Goal: Navigation & Orientation: Find specific page/section

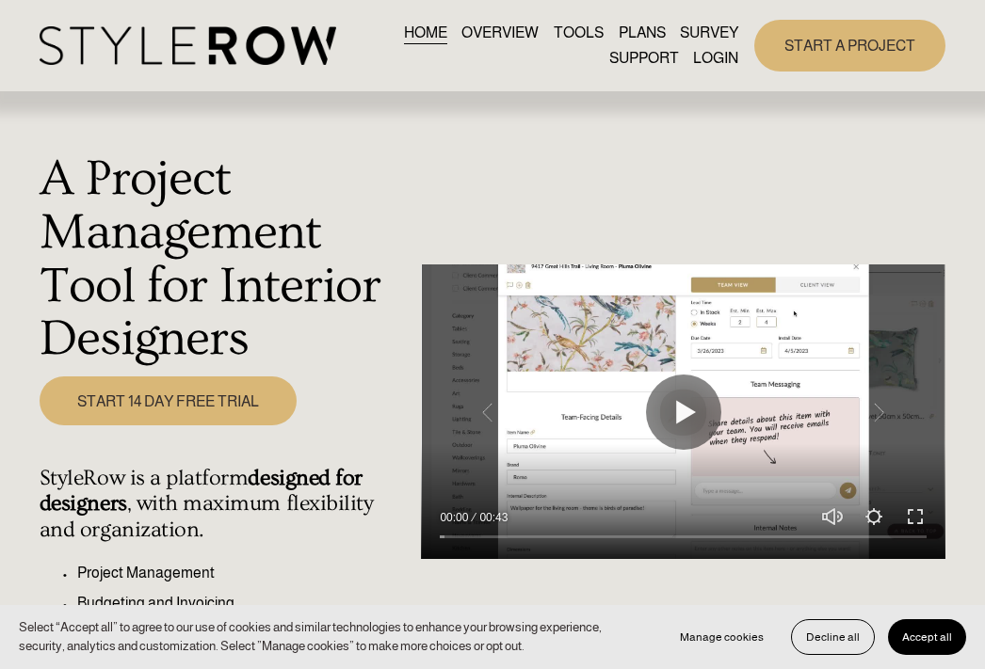
click at [706, 58] on link "LOGIN" at bounding box center [715, 58] width 45 height 25
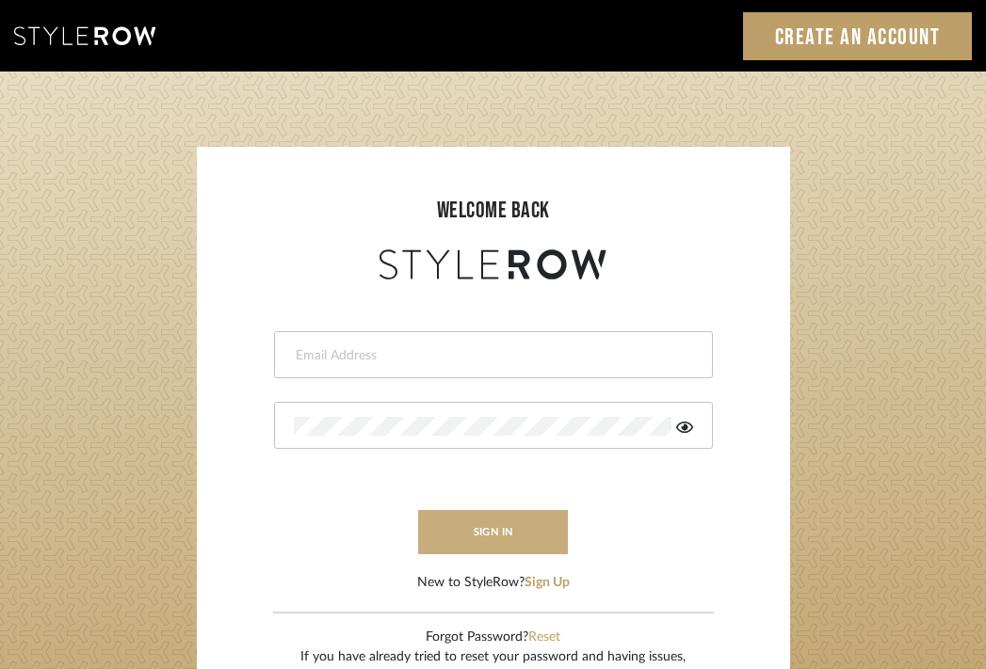
type input "divya.aok@gmail.com"
click at [509, 534] on button "sign in" at bounding box center [493, 532] width 151 height 44
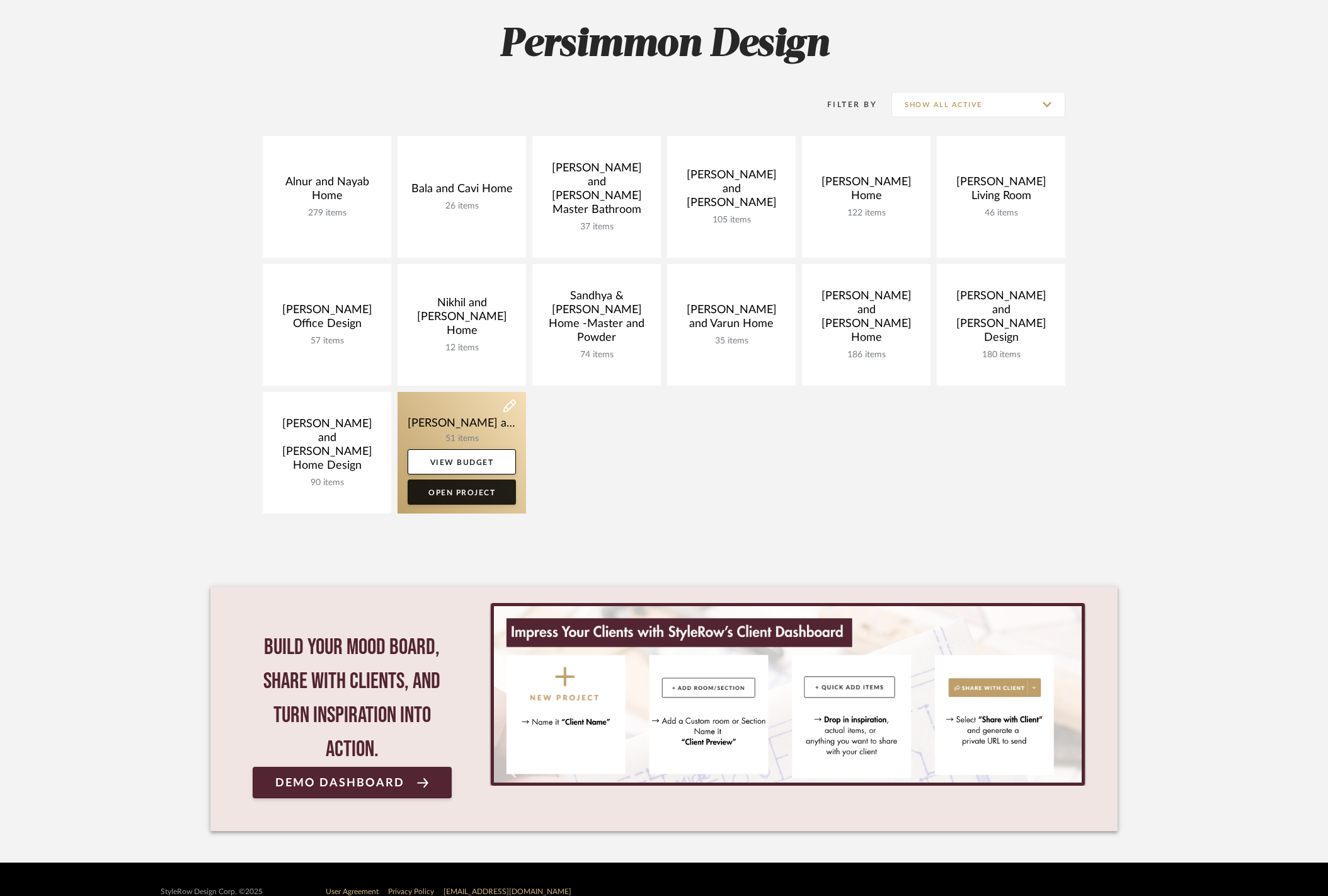
scroll to position [201, 0]
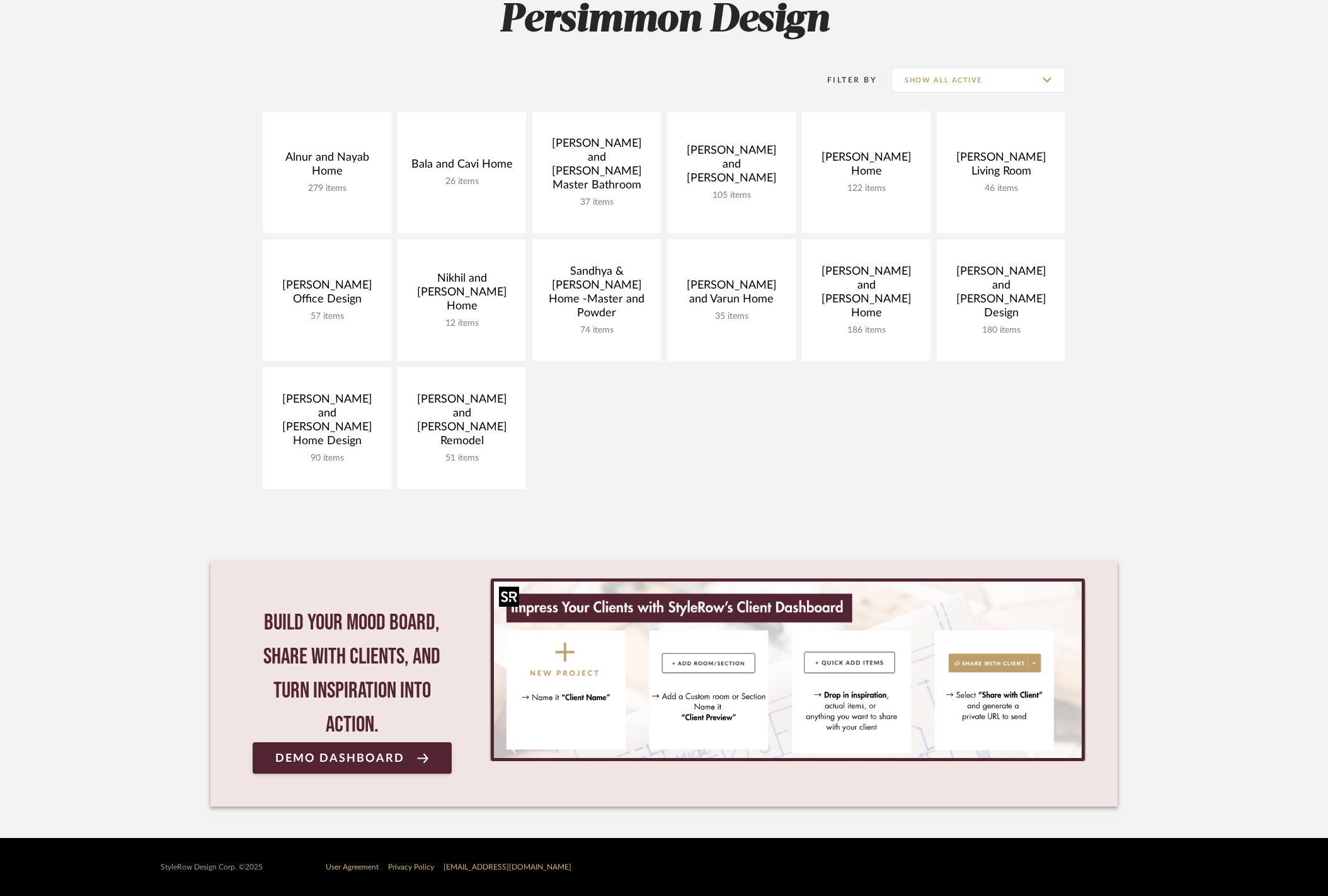
click at [572, 651] on img "0" at bounding box center [788, 670] width 588 height 177
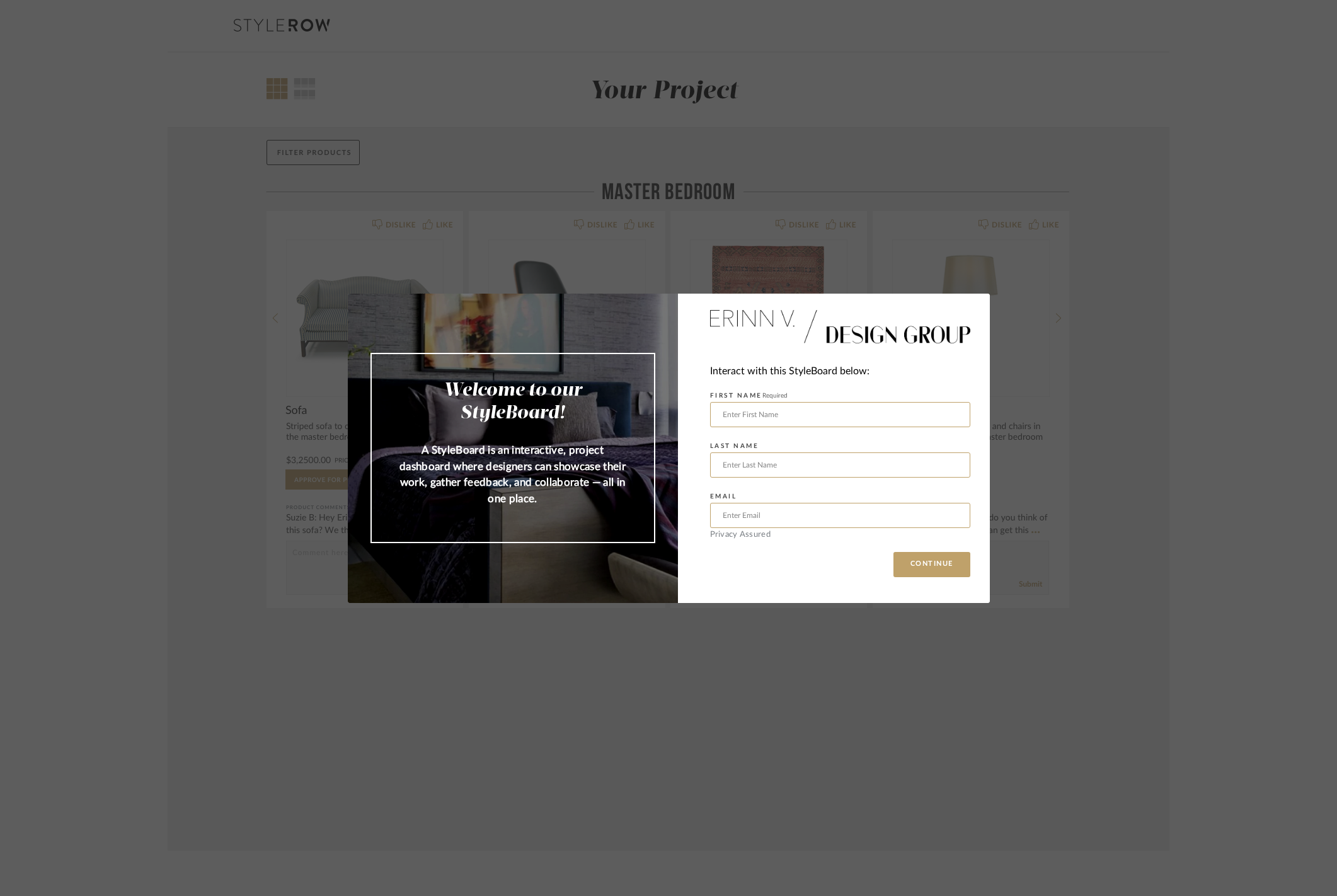
click at [887, 672] on div "Welcome to our StyleBoard! A StyleBoard is an interactive, project dashboard wh…" at bounding box center [668, 448] width 1337 height 896
click at [1133, 212] on div "Welcome to our StyleBoard! A StyleBoard is an interactive, project dashboard wh…" at bounding box center [668, 448] width 1337 height 896
click at [628, 703] on div "Welcome to our StyleBoard! A StyleBoard is an interactive, project dashboard wh…" at bounding box center [668, 448] width 1337 height 896
click at [1196, 128] on div "Welcome to our StyleBoard! A StyleBoard is an interactive, project dashboard wh…" at bounding box center [668, 448] width 1337 height 896
click at [1271, 122] on div "Welcome to our StyleBoard! A StyleBoard is an interactive, project dashboard wh…" at bounding box center [668, 448] width 1337 height 896
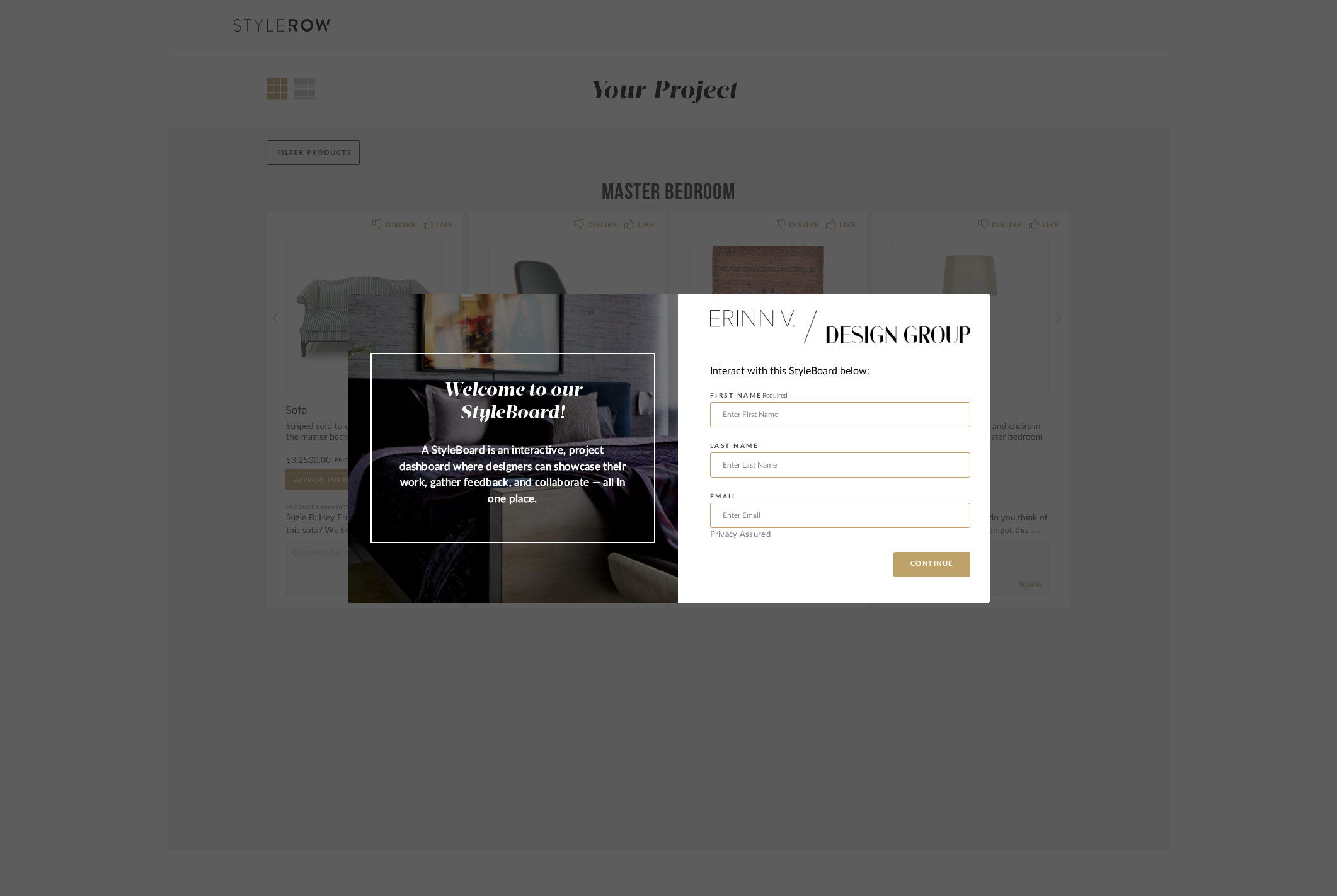
click at [1127, 141] on div "Welcome to our StyleBoard! A StyleBoard is an interactive, project dashboard wh…" at bounding box center [668, 448] width 1337 height 896
click at [355, 490] on div "Welcome to our StyleBoard! A StyleBoard is an interactive, project dashboard wh…" at bounding box center [513, 448] width 330 height 309
click at [555, 499] on p "A StyleBoard is an interactive, project dashboard where designers can showcase …" at bounding box center [513, 474] width 232 height 64
click at [972, 209] on div "Welcome to our StyleBoard! A StyleBoard is an interactive, project dashboard wh…" at bounding box center [668, 448] width 1337 height 896
click at [723, 122] on div "Welcome to our StyleBoard! A StyleBoard is an interactive, project dashboard wh…" at bounding box center [668, 448] width 1337 height 896
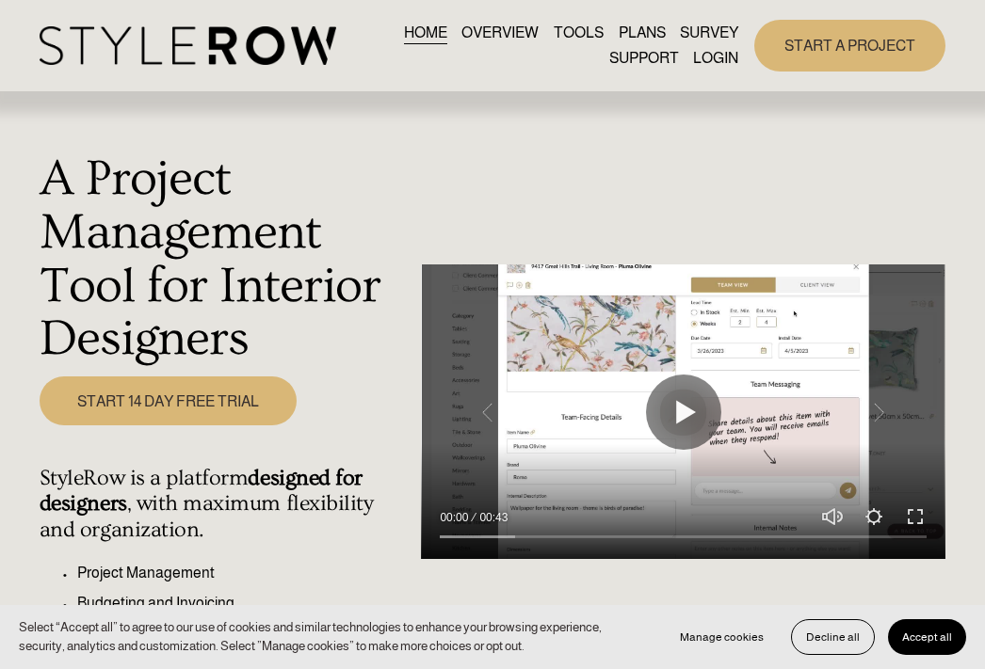
click at [717, 56] on link "LOGIN" at bounding box center [715, 58] width 45 height 25
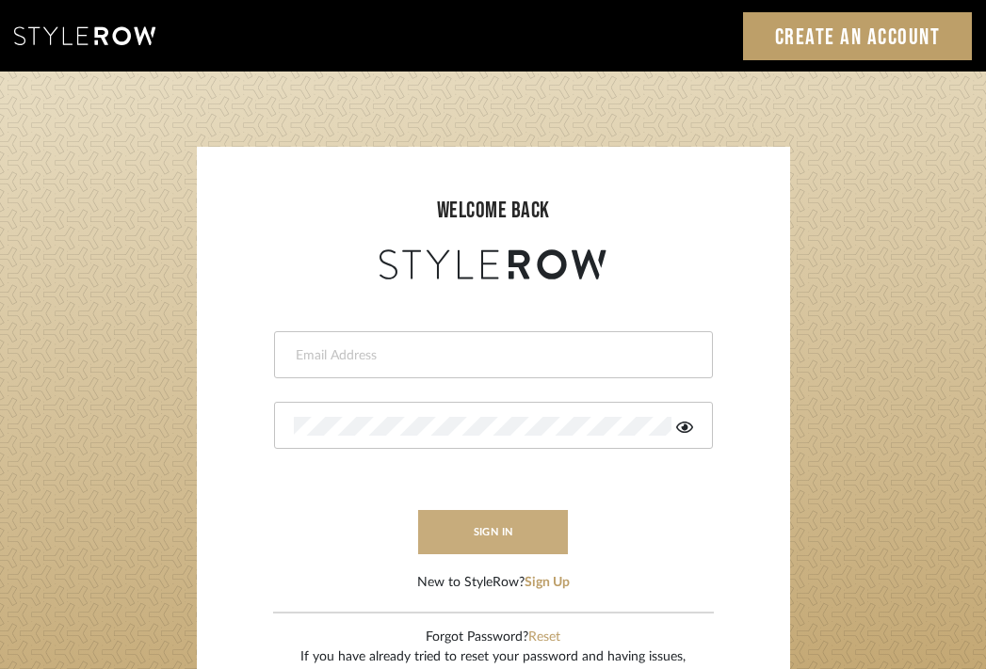
type input "[EMAIL_ADDRESS][DOMAIN_NAME]"
click at [479, 529] on button "sign in" at bounding box center [493, 532] width 151 height 44
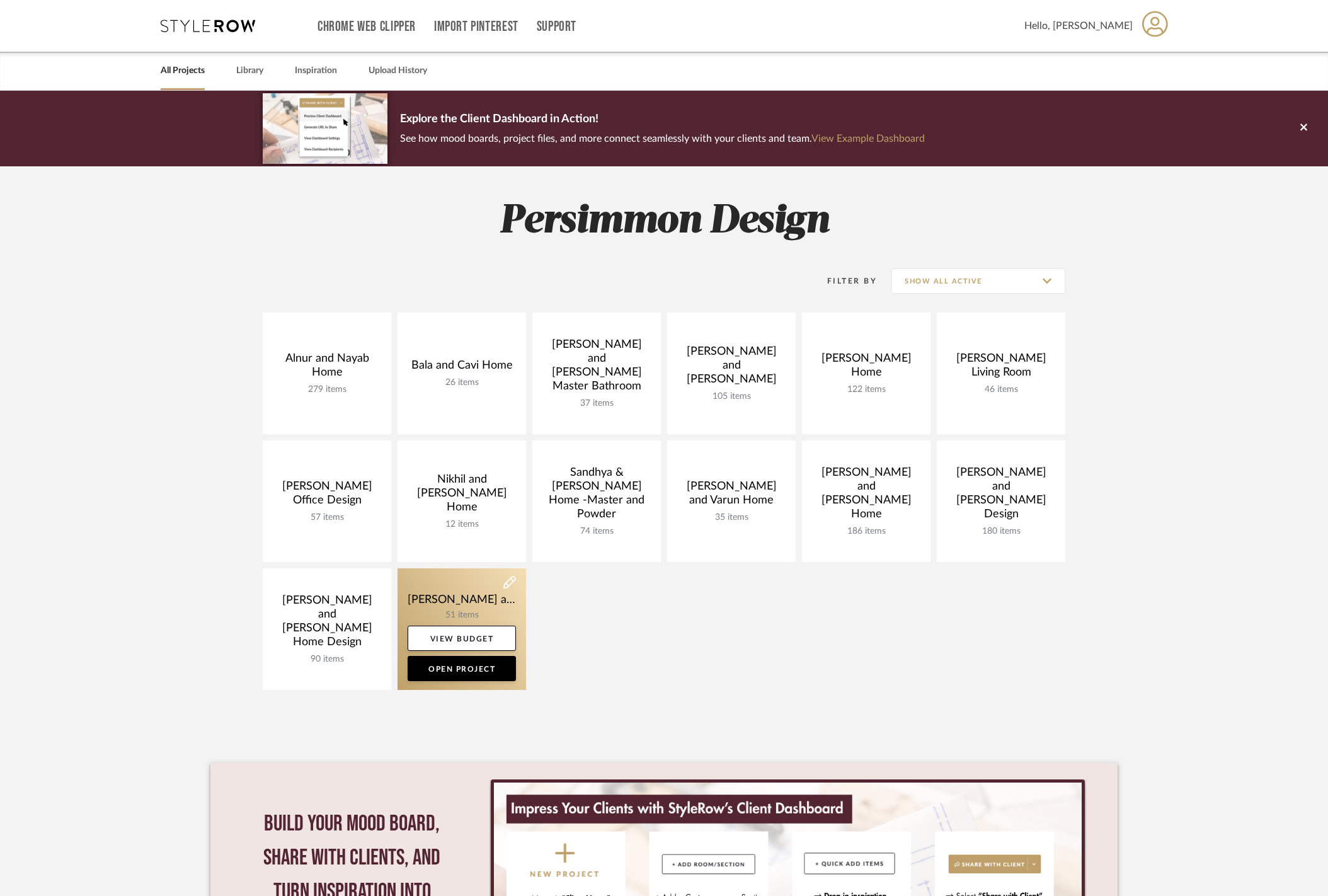
click at [514, 581] on icon at bounding box center [509, 581] width 13 height 13
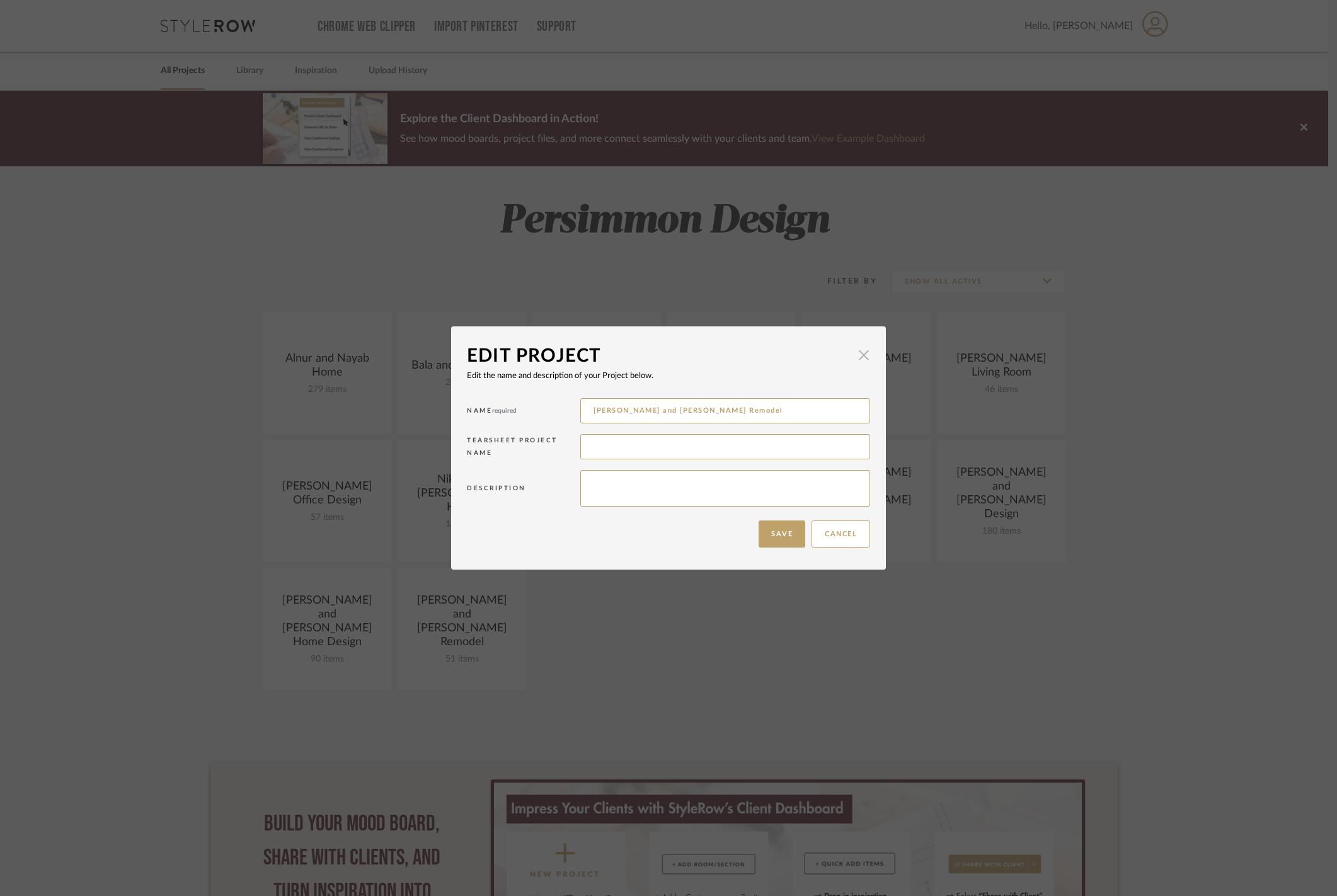
click at [861, 351] on span "button" at bounding box center [864, 355] width 25 height 25
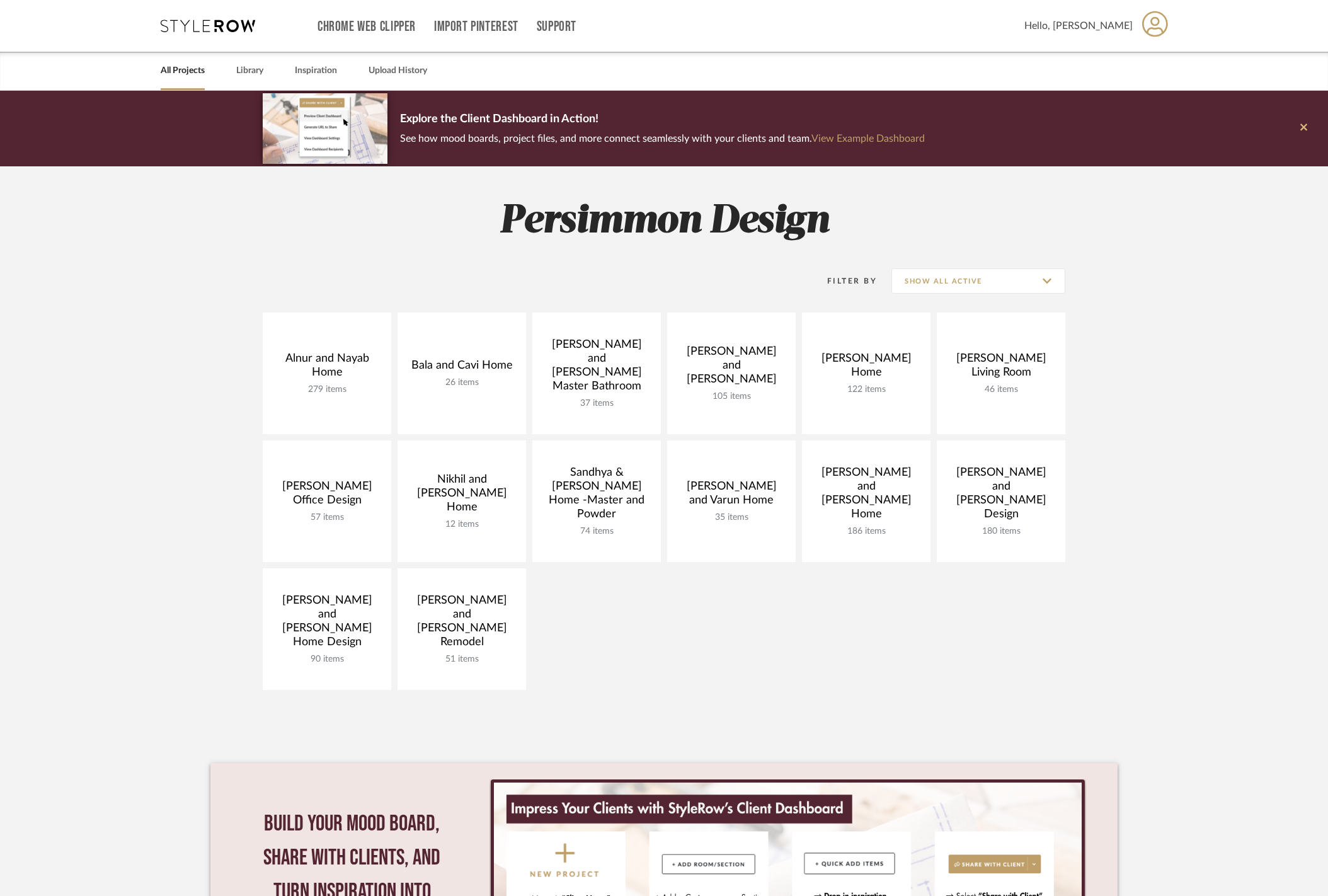
click at [1305, 128] on icon at bounding box center [1304, 127] width 7 height 11
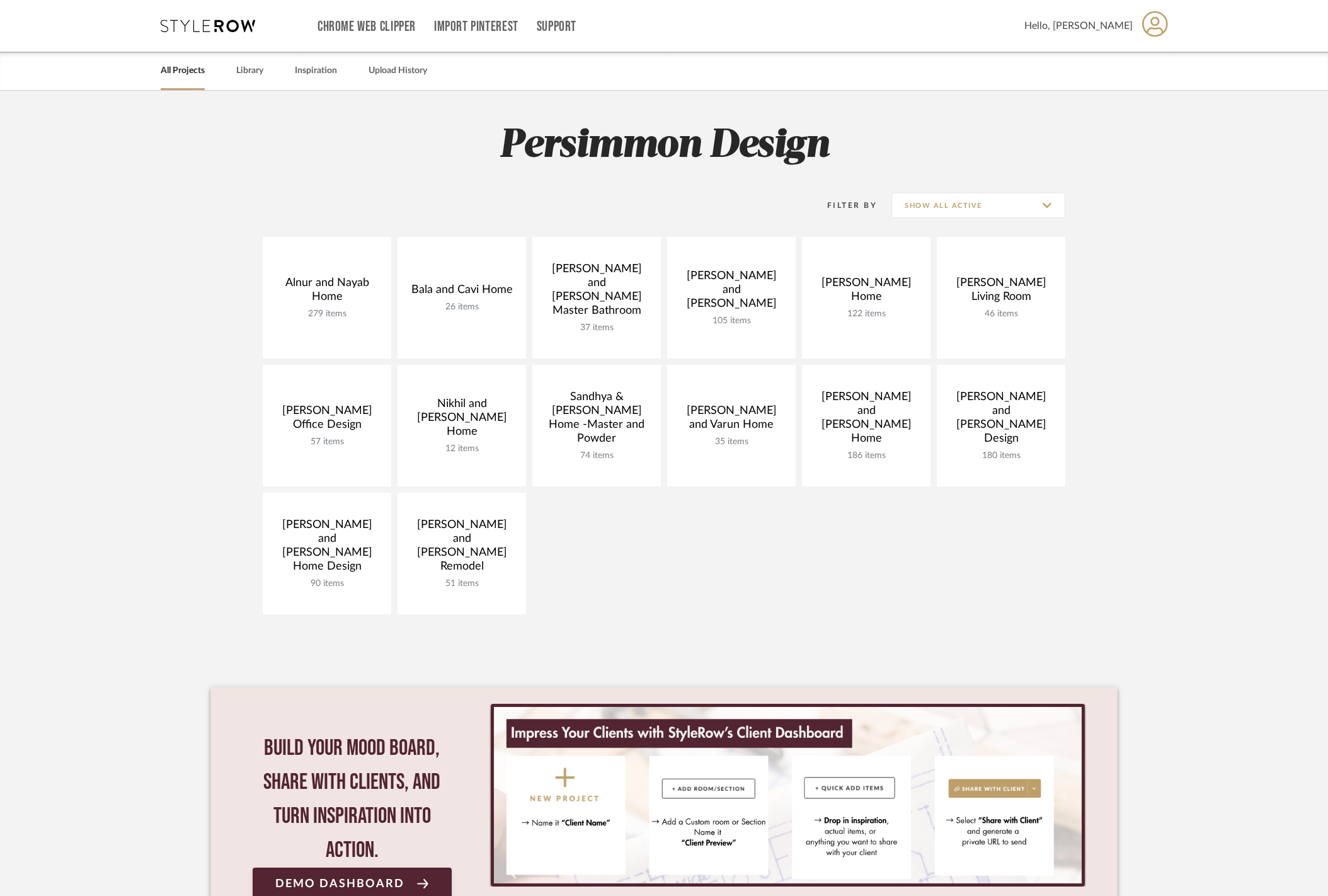
click at [185, 68] on link "All Projects" at bounding box center [183, 70] width 44 height 17
click at [260, 72] on link "Library" at bounding box center [250, 70] width 27 height 17
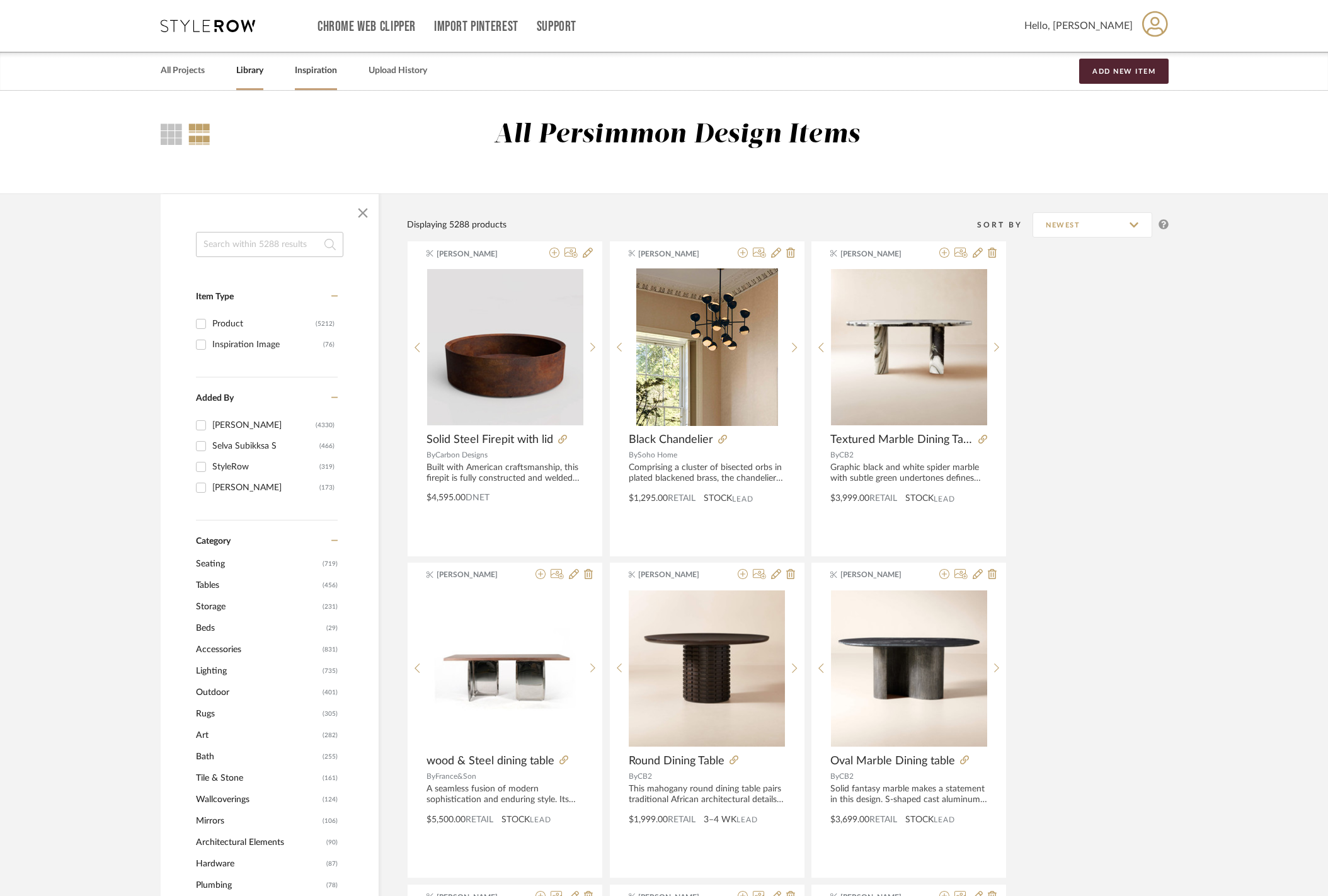
click at [326, 78] on link "Inspiration" at bounding box center [316, 70] width 42 height 17
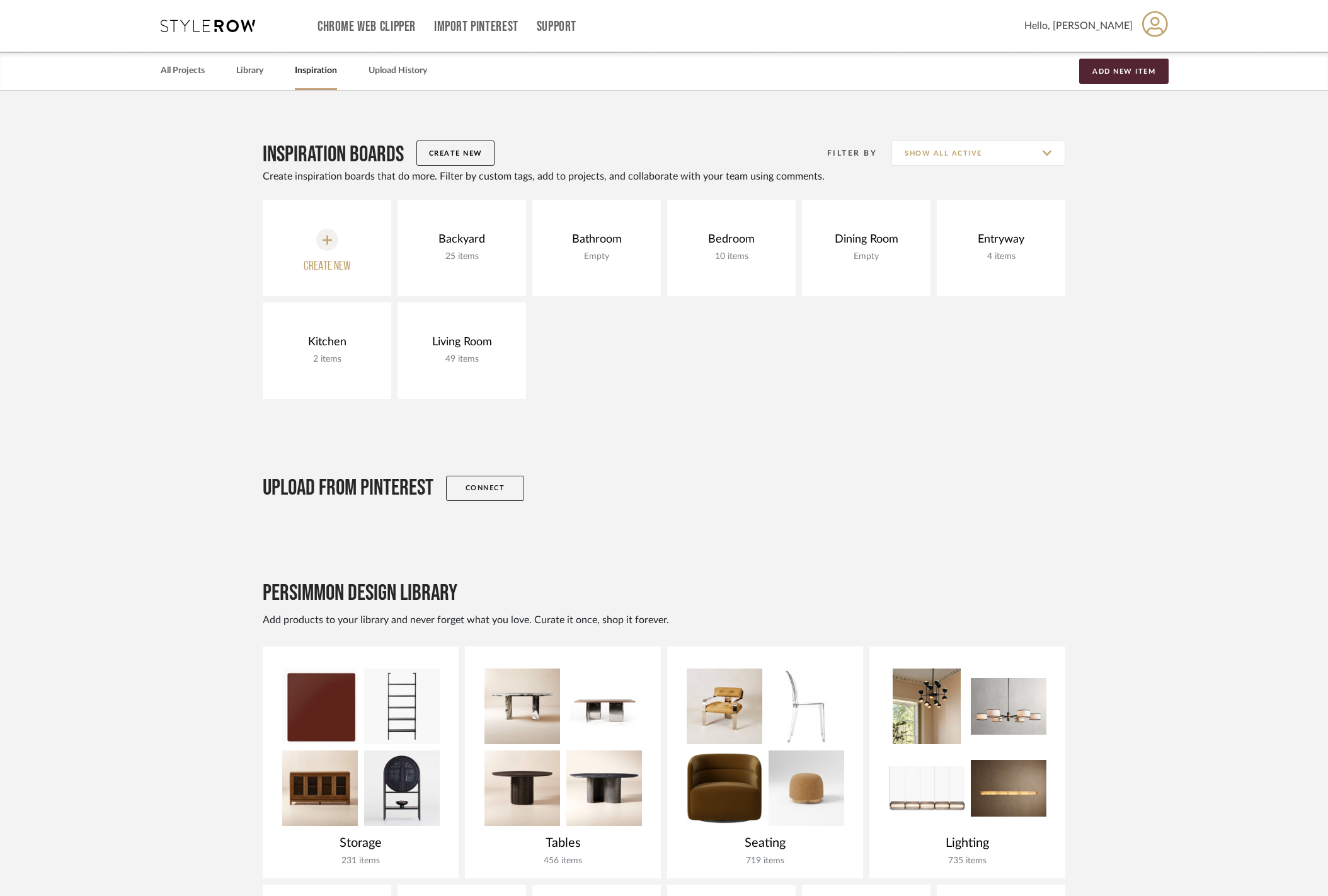
click at [234, 74] on div "All Projects Library Inspiration Upload History Add New Item" at bounding box center [664, 70] width 1045 height 38
click at [257, 74] on link "Library" at bounding box center [250, 70] width 27 height 17
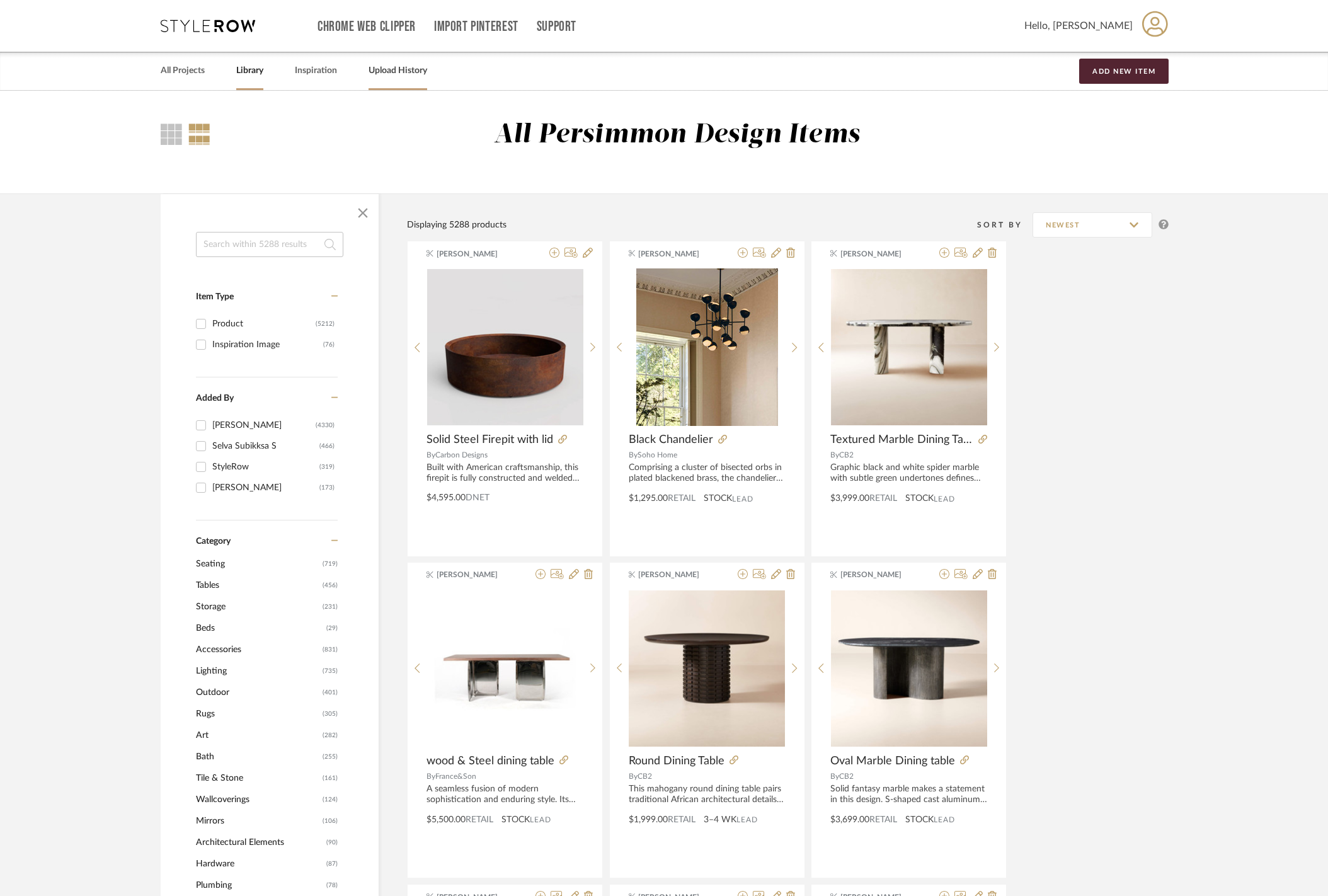
click at [395, 74] on link "Upload History" at bounding box center [398, 70] width 59 height 17
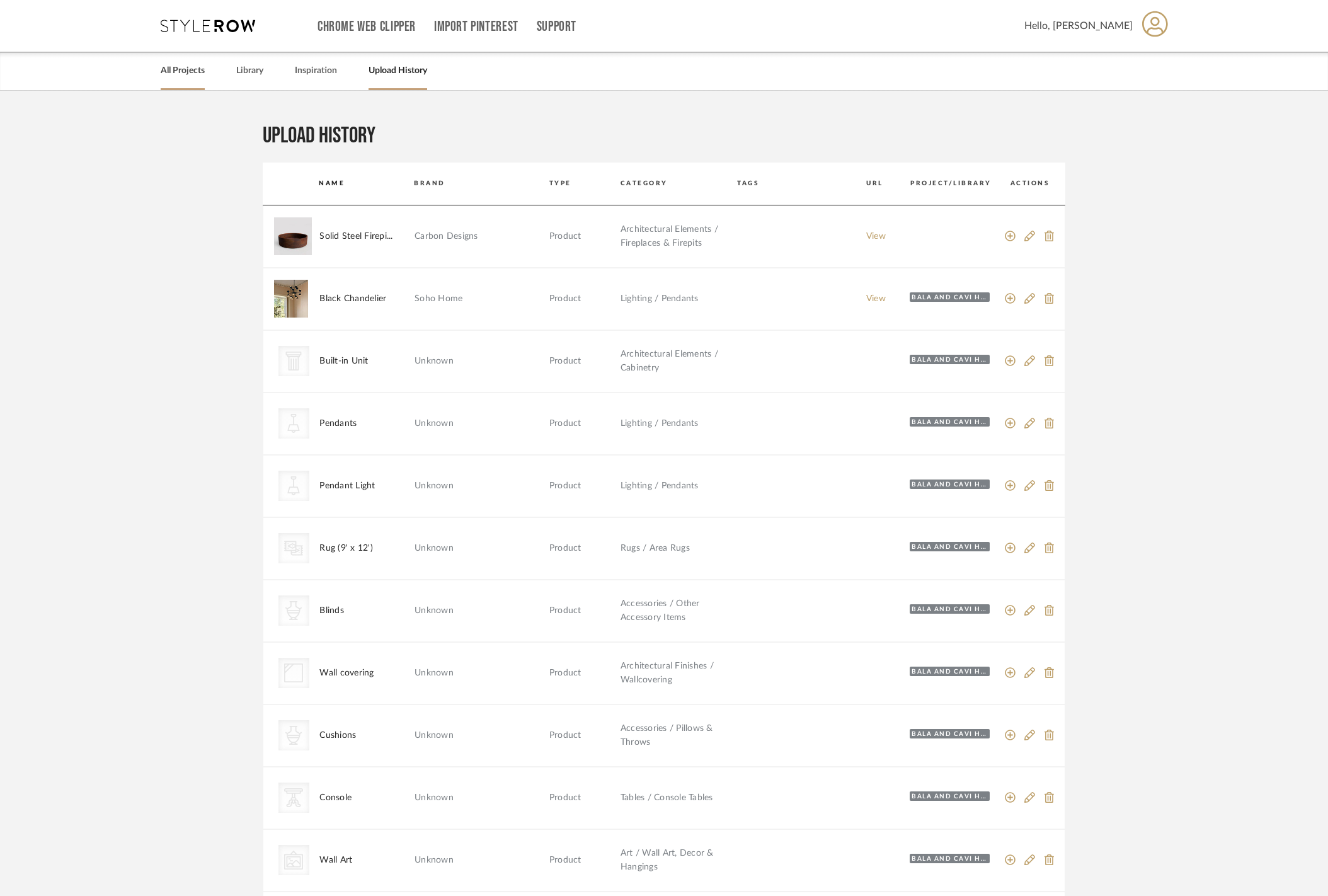
click at [183, 72] on link "All Projects" at bounding box center [183, 70] width 44 height 17
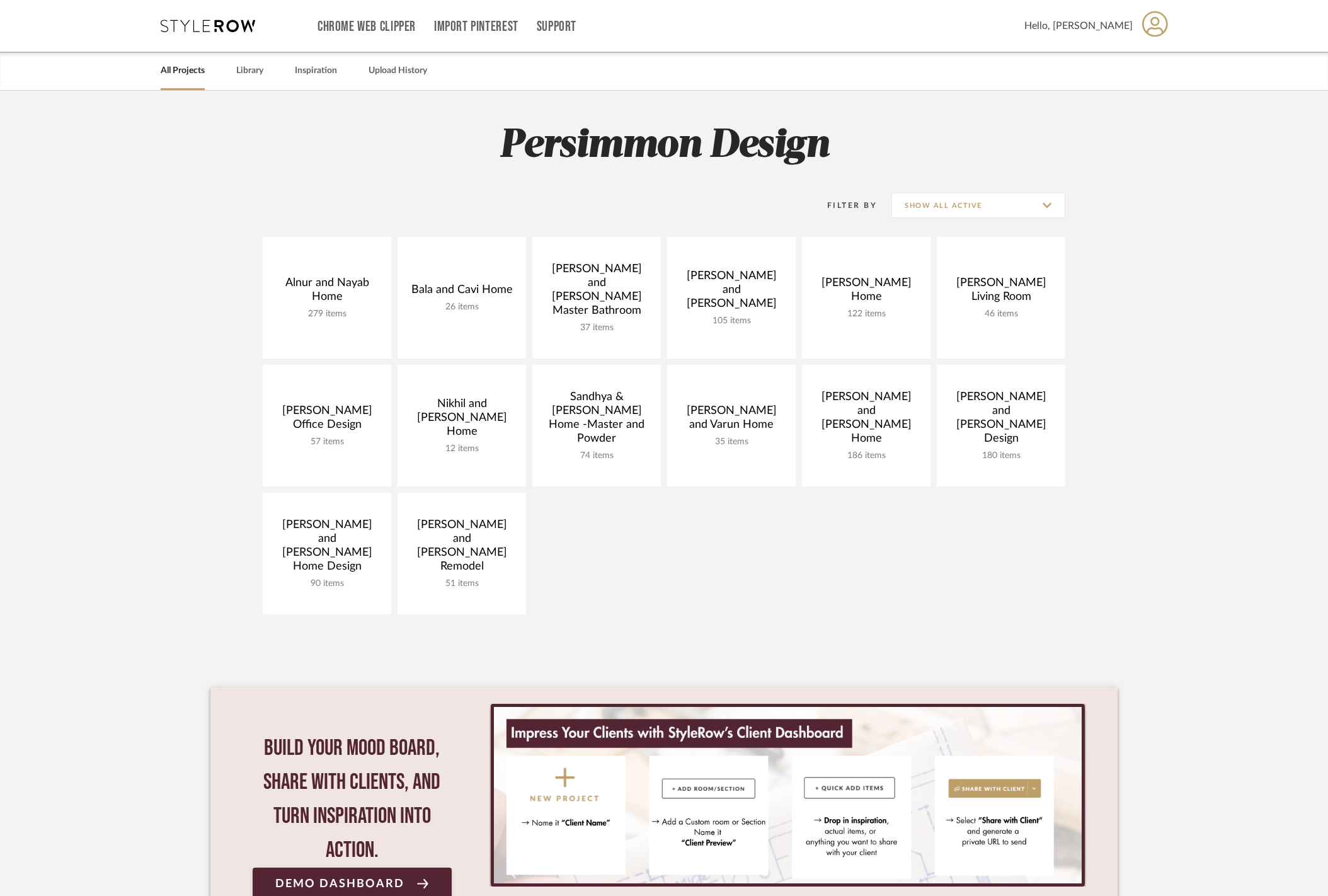
click at [215, 27] on icon at bounding box center [208, 25] width 94 height 13
click at [216, 25] on icon at bounding box center [208, 25] width 94 height 13
click at [234, 25] on icon at bounding box center [208, 25] width 94 height 13
click at [260, 72] on link "Library" at bounding box center [250, 70] width 27 height 17
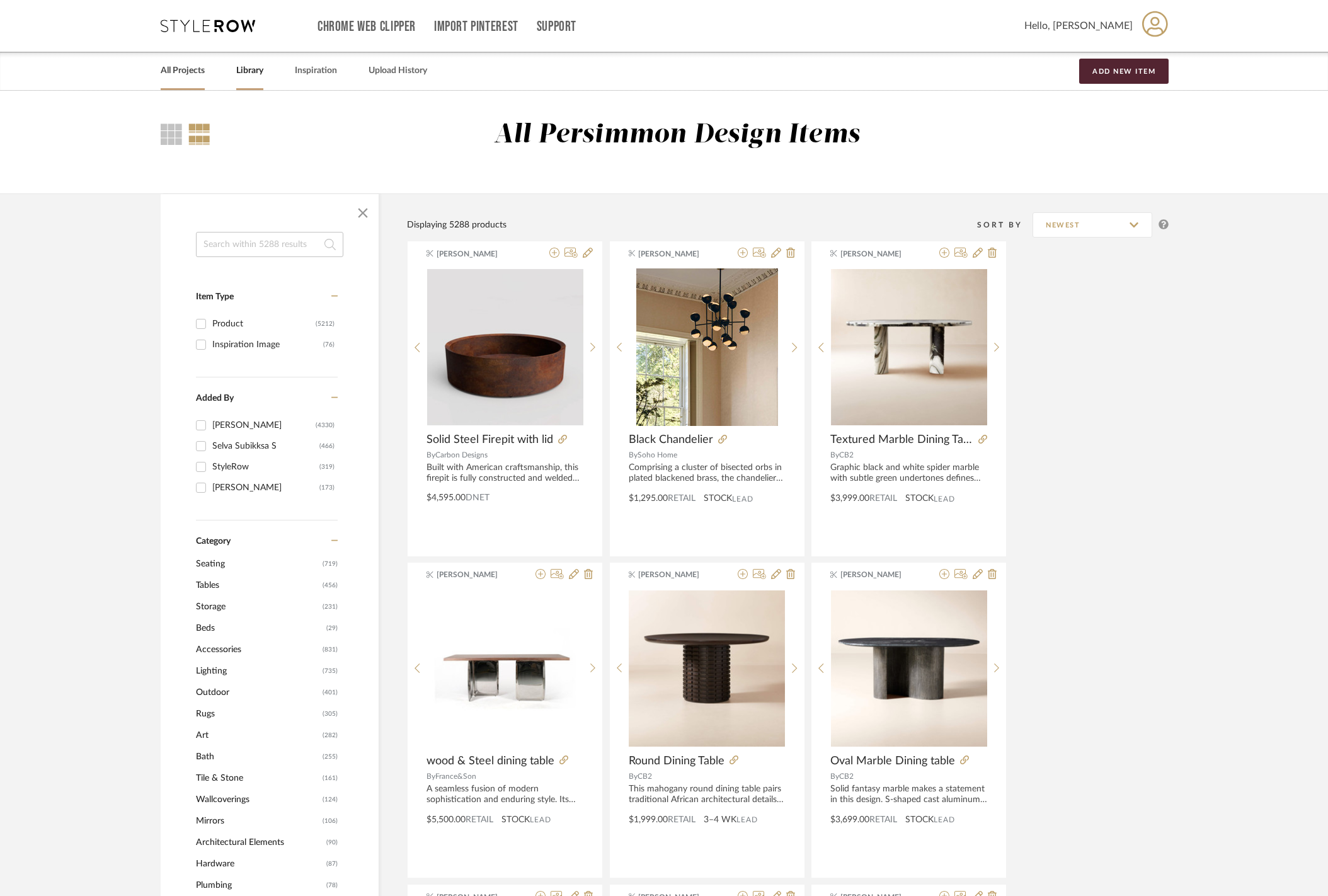
click at [183, 76] on link "All Projects" at bounding box center [183, 70] width 44 height 17
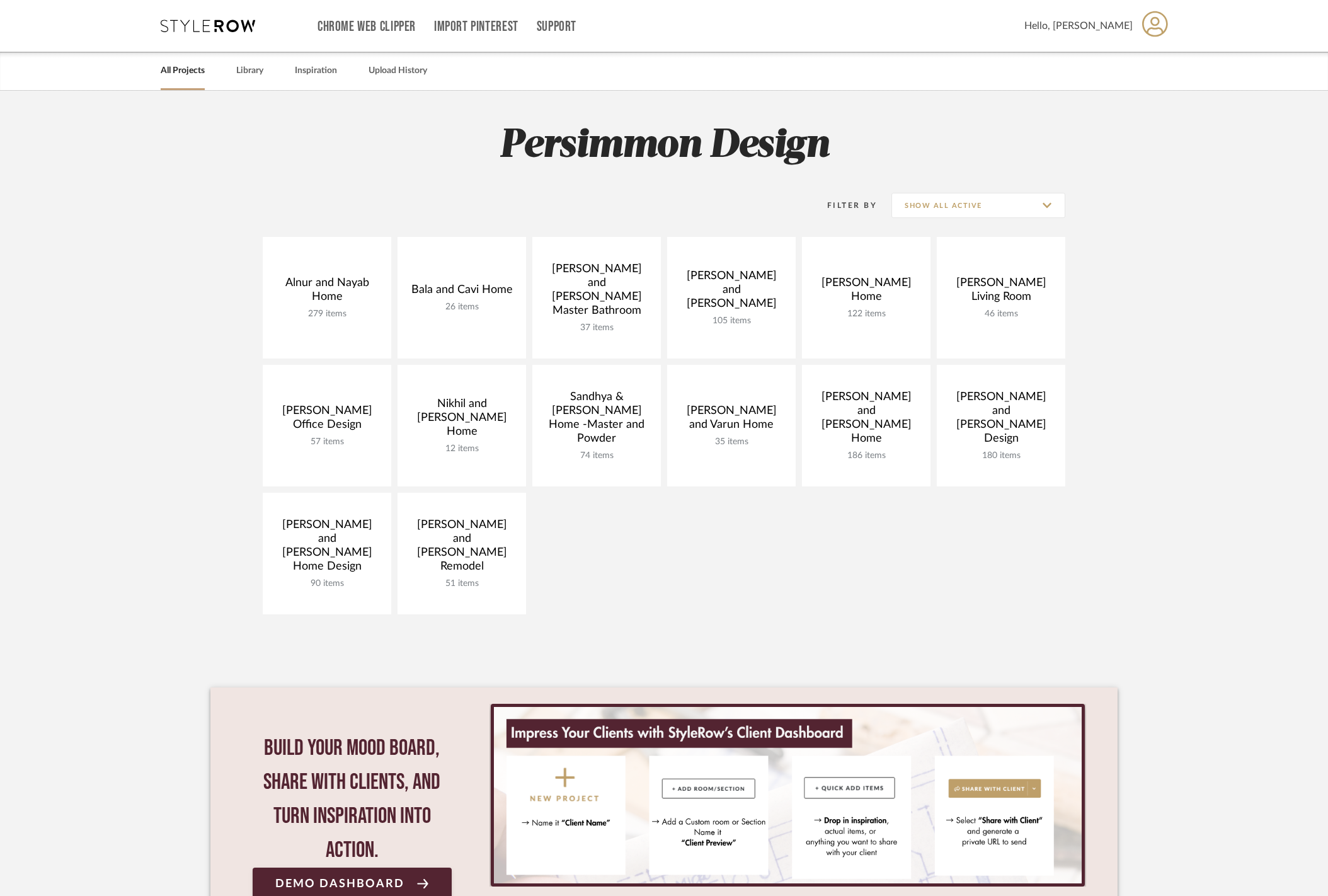
click at [228, 34] on div "Chrome Web Clipper Import Pinterest Support All Projects Library Inspiration Up…" at bounding box center [665, 25] width 1008 height 52
click at [201, 20] on icon at bounding box center [208, 25] width 94 height 13
click at [589, 569] on div "Alnur and Nayab Home 279 items View Budget Open Project Bala and Cavi Home 26 i…" at bounding box center [664, 428] width 908 height 383
click at [971, 209] on input "Show All Active" at bounding box center [979, 205] width 174 height 25
click at [764, 143] on h2 "Persimmon Design" at bounding box center [664, 146] width 908 height 48
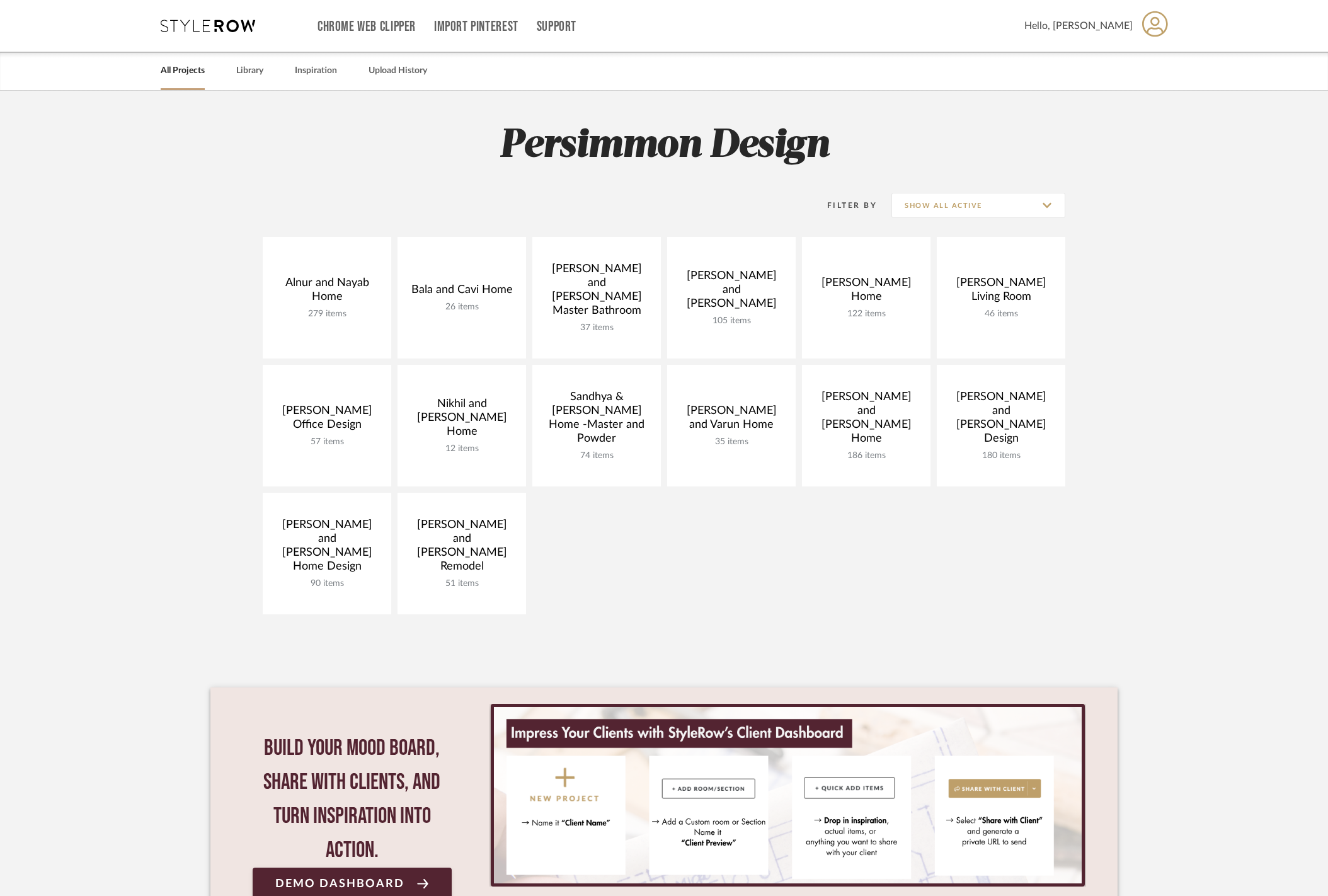
click at [1250, 268] on project-collections "Explore the Client Dashboard in Action! See how mood boards, project files, and…" at bounding box center [664, 527] width 1328 height 873
click at [280, 217] on div "Filter By Show All Active" at bounding box center [664, 205] width 803 height 31
